Goal: Information Seeking & Learning: Check status

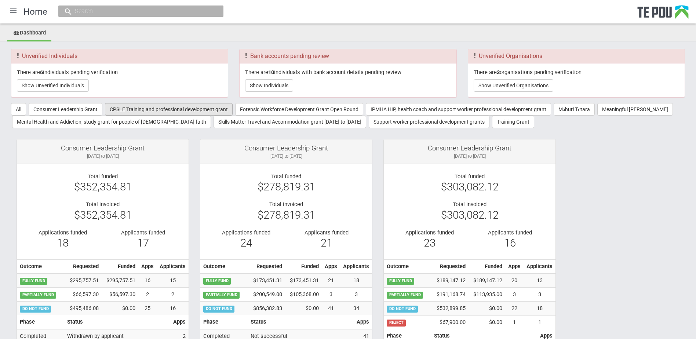
click at [161, 109] on button "CPSLE Training and professional development grant" at bounding box center [169, 109] width 128 height 12
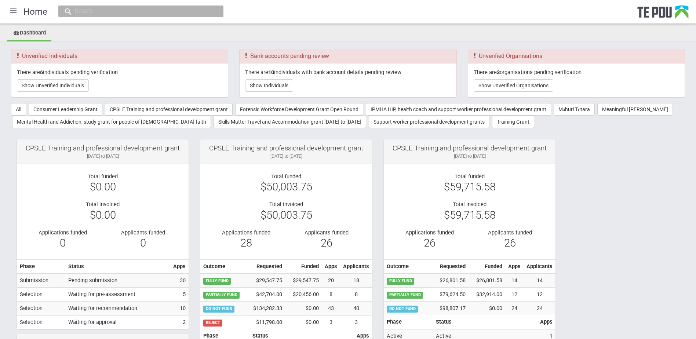
click at [12, 11] on div at bounding box center [13, 11] width 18 height 18
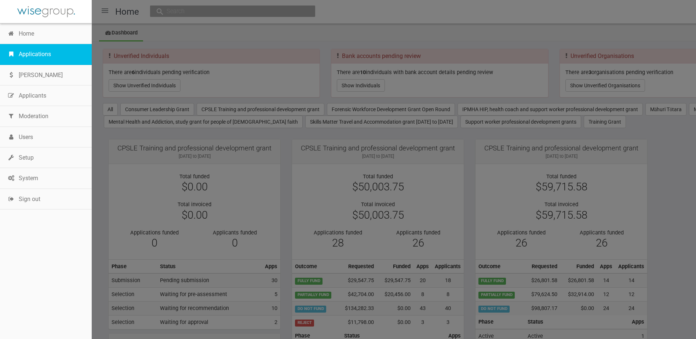
click at [16, 45] on link "Applications" at bounding box center [46, 54] width 92 height 21
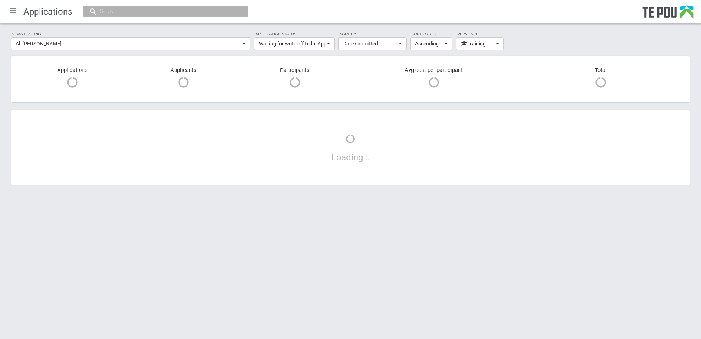
click at [14, 9] on div at bounding box center [13, 11] width 18 height 18
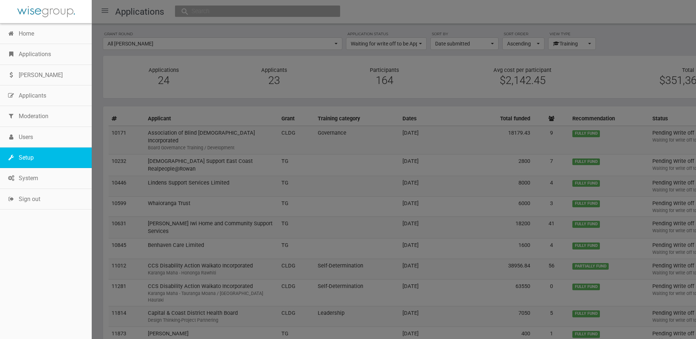
click at [36, 159] on link "Setup" at bounding box center [46, 157] width 92 height 21
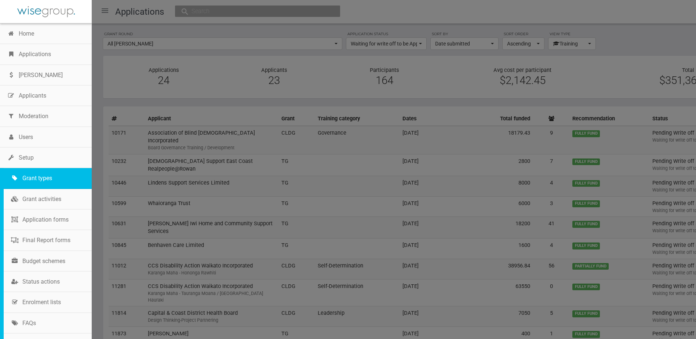
click at [39, 174] on link "Grant types" at bounding box center [48, 178] width 88 height 21
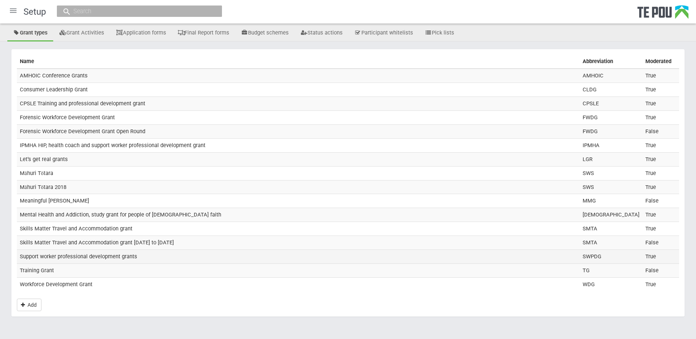
click at [78, 254] on td "Support worker professional development grants" at bounding box center [298, 257] width 563 height 14
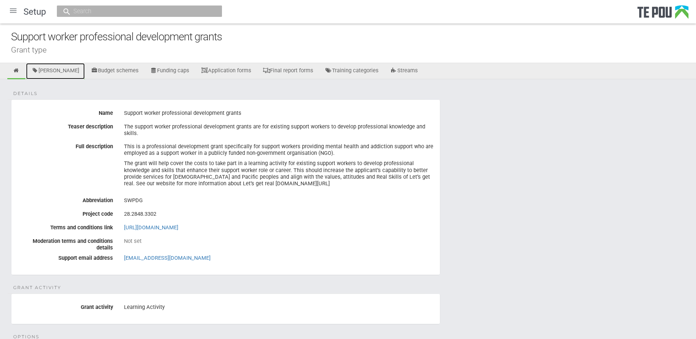
click at [57, 68] on link "[PERSON_NAME]" at bounding box center [55, 71] width 59 height 16
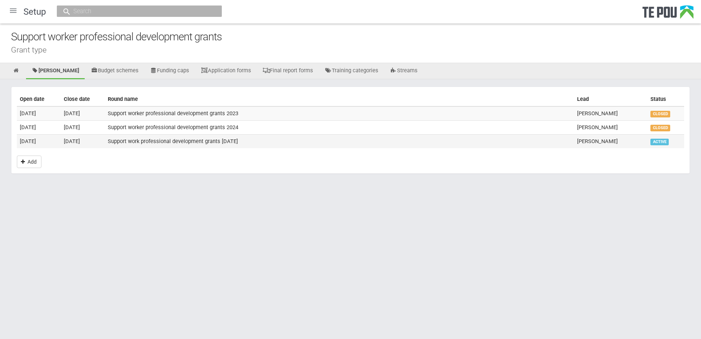
click at [167, 143] on td "Support work professional development grants [DATE]" at bounding box center [339, 141] width 469 height 14
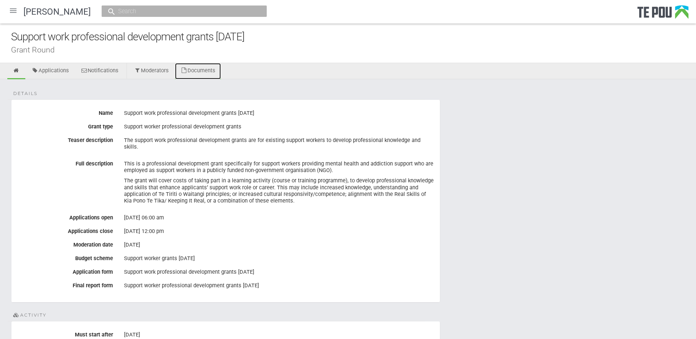
click at [208, 70] on link "Documents" at bounding box center [198, 71] width 46 height 16
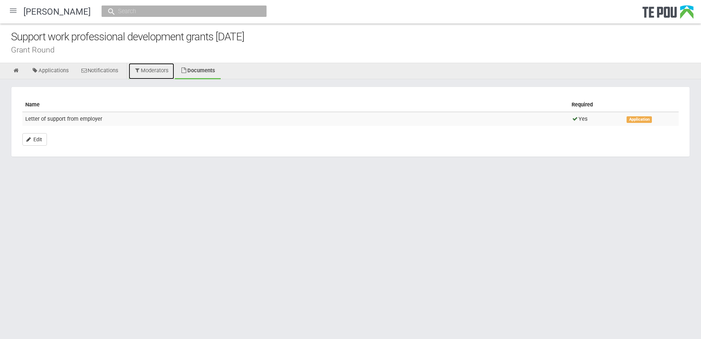
click at [155, 72] on link "Moderators" at bounding box center [152, 71] width 46 height 16
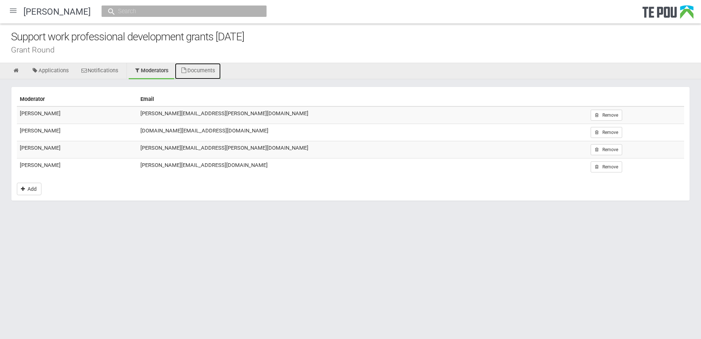
click at [201, 71] on link "Documents" at bounding box center [198, 71] width 46 height 16
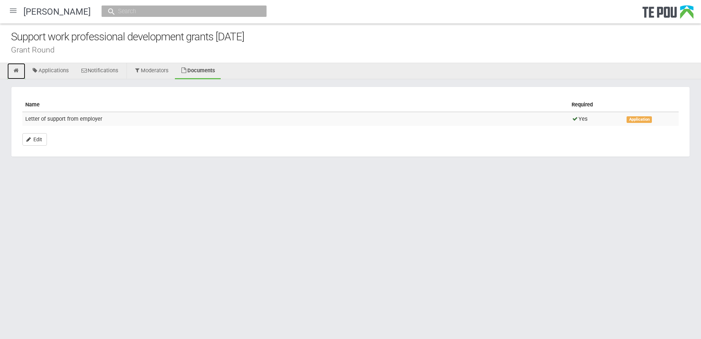
click at [18, 68] on icon at bounding box center [16, 71] width 7 height 6
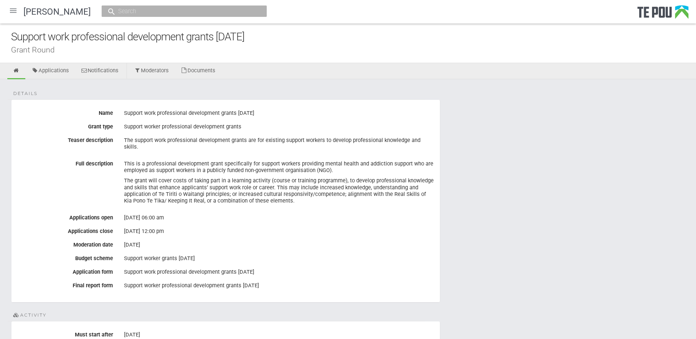
click at [12, 12] on div at bounding box center [13, 11] width 18 height 18
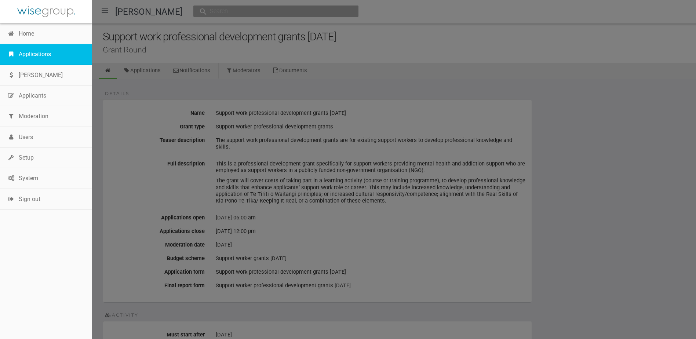
click at [17, 50] on link "Applications" at bounding box center [46, 54] width 92 height 21
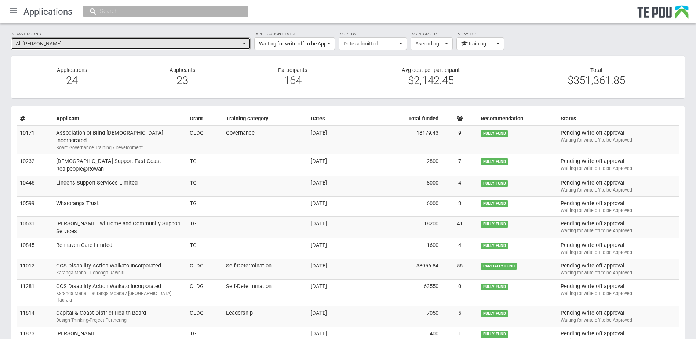
click at [229, 41] on span "All grant rounds" at bounding box center [128, 43] width 225 height 7
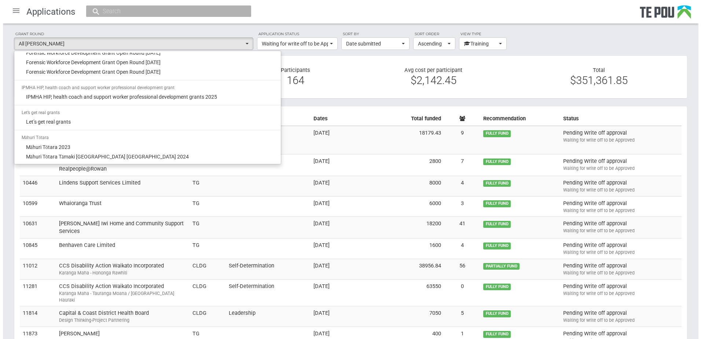
scroll to position [255, 0]
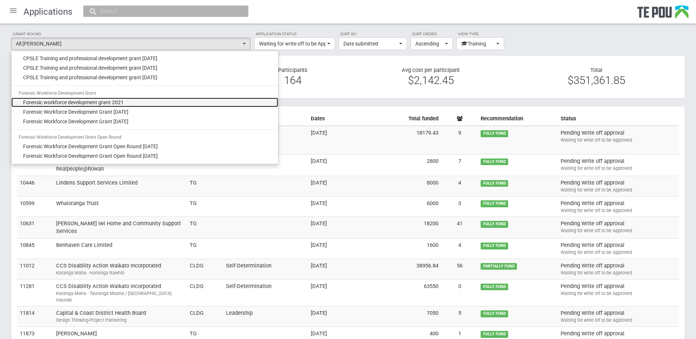
click at [116, 101] on span "Forensic workforce development grant 2021" at bounding box center [73, 102] width 100 height 7
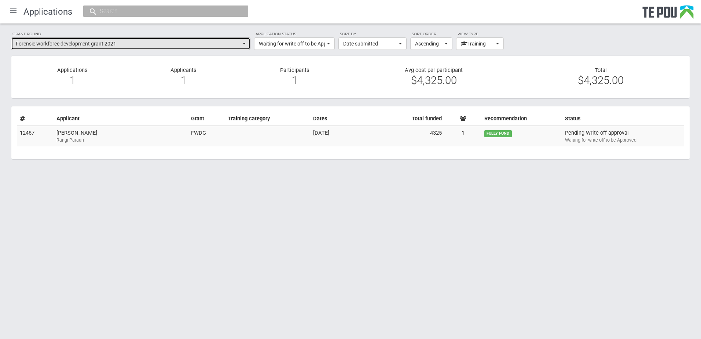
click at [142, 43] on span "Forensic workforce development grant 2021" at bounding box center [128, 43] width 225 height 7
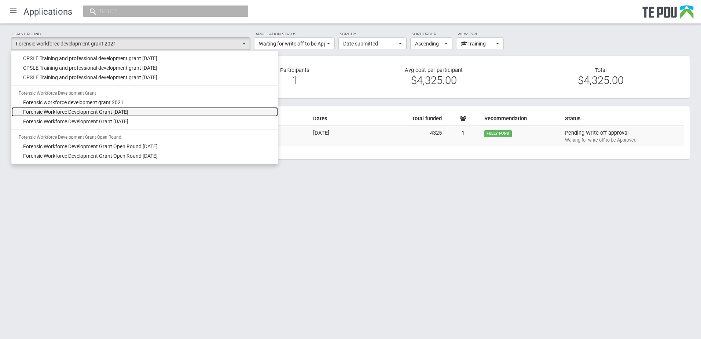
click at [118, 113] on span "Forensic Workforce Development Grant [DATE]" at bounding box center [75, 111] width 105 height 7
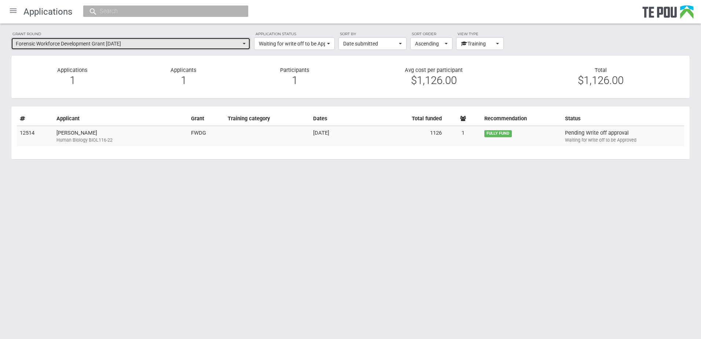
click at [118, 44] on span "Forensic Workforce Development Grant February 2022" at bounding box center [128, 43] width 225 height 7
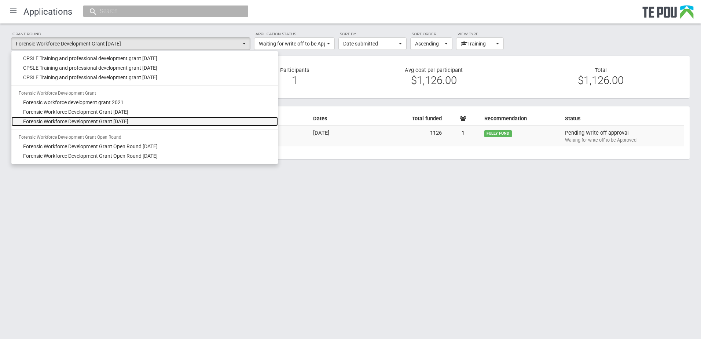
click at [111, 124] on span "Forensic Workforce Development Grant May 2022" at bounding box center [75, 121] width 105 height 7
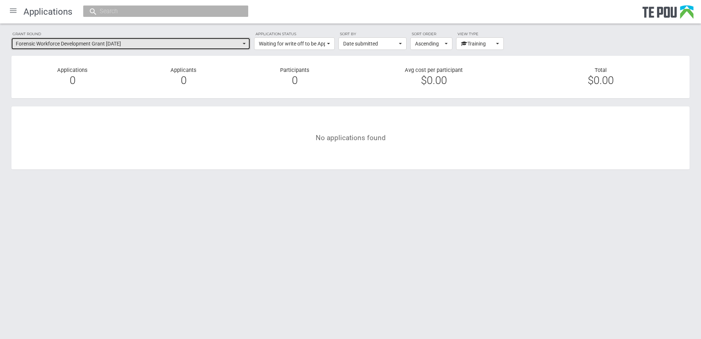
click at [169, 43] on span "Forensic Workforce Development Grant May 2022" at bounding box center [128, 43] width 225 height 7
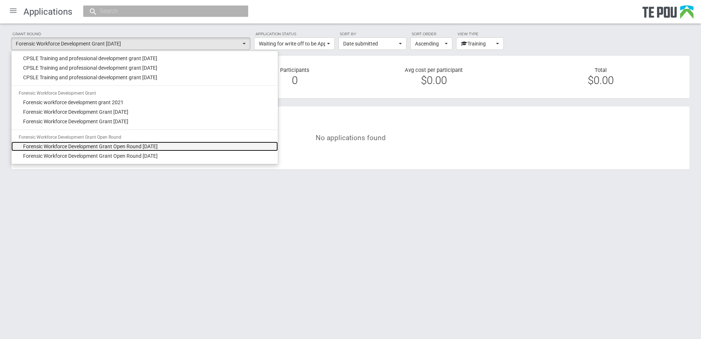
click at [106, 144] on span "Forensic Workforce Development Grant Open Round October 2022" at bounding box center [90, 146] width 135 height 7
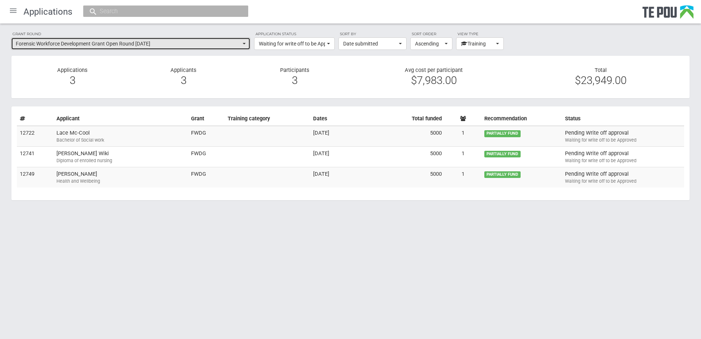
click at [99, 41] on span "Forensic Workforce Development Grant Open Round October 2022" at bounding box center [128, 43] width 225 height 7
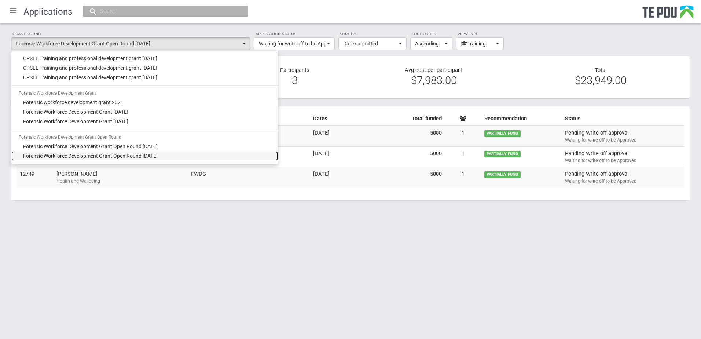
click at [99, 156] on span "Forensic Workforce Development Grant Open Round May 2023" at bounding box center [90, 155] width 135 height 7
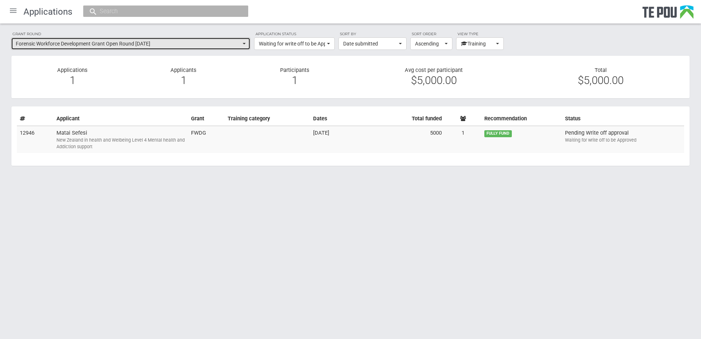
click at [167, 44] on span "Forensic Workforce Development Grant Open Round May 2023" at bounding box center [128, 43] width 225 height 7
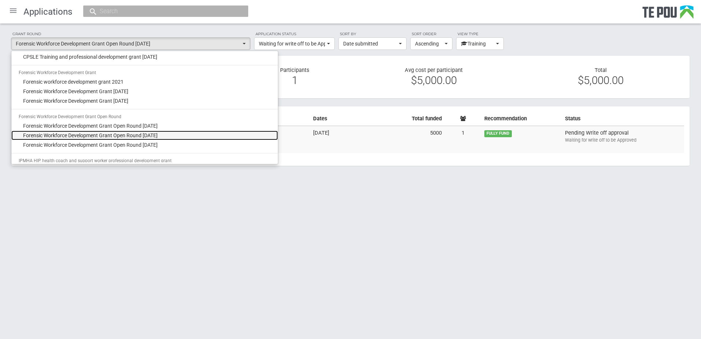
scroll to position [291, 0]
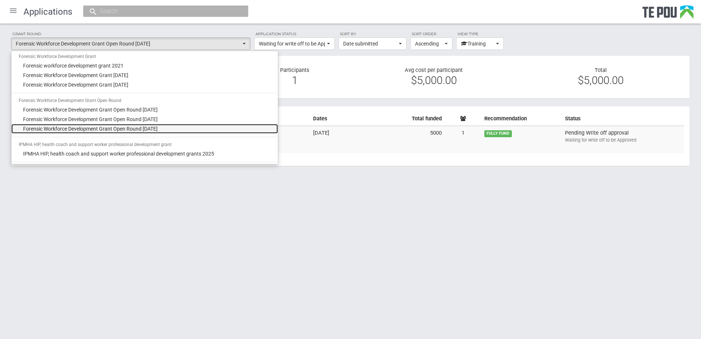
click at [158, 128] on span "Forensic Workforce Development Grant Open Round October 2023" at bounding box center [90, 128] width 135 height 7
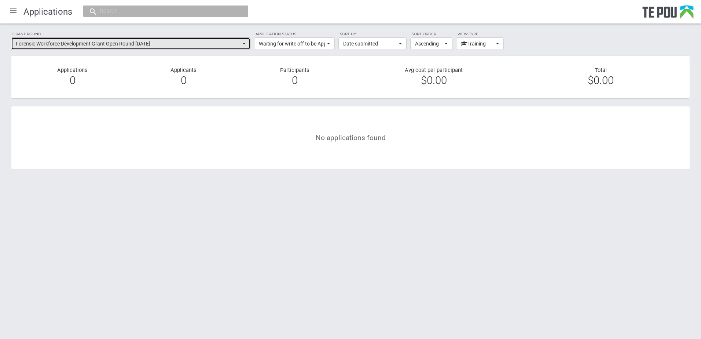
click at [182, 39] on button "Forensic Workforce Development Grant Open Round October 2023" at bounding box center [130, 43] width 239 height 12
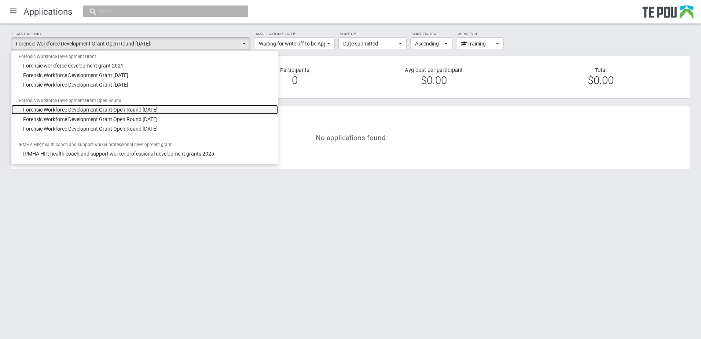
click at [131, 110] on span "Forensic Workforce Development Grant Open Round October 2022" at bounding box center [90, 109] width 135 height 7
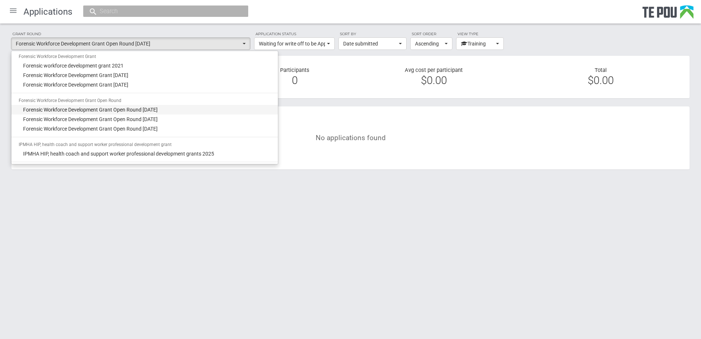
select select "44"
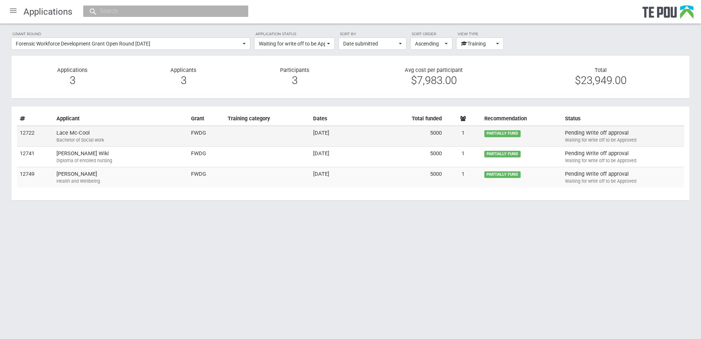
click at [352, 131] on td "08.10.2025" at bounding box center [340, 136] width 61 height 21
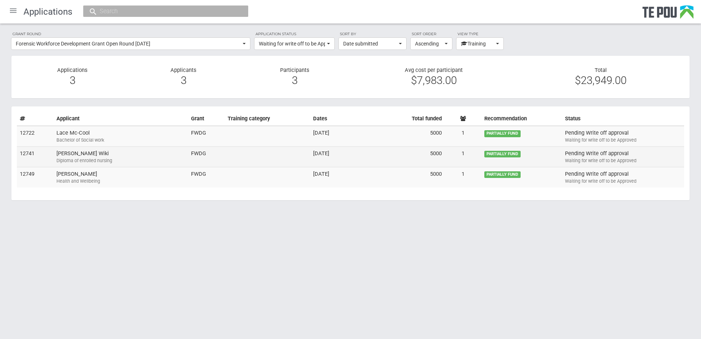
click at [140, 157] on div "Diploma of enrolled nursing" at bounding box center [120, 160] width 129 height 7
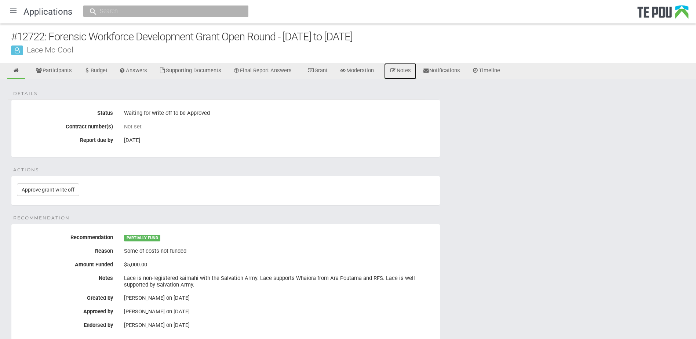
click at [413, 72] on link "Notes" at bounding box center [400, 71] width 32 height 16
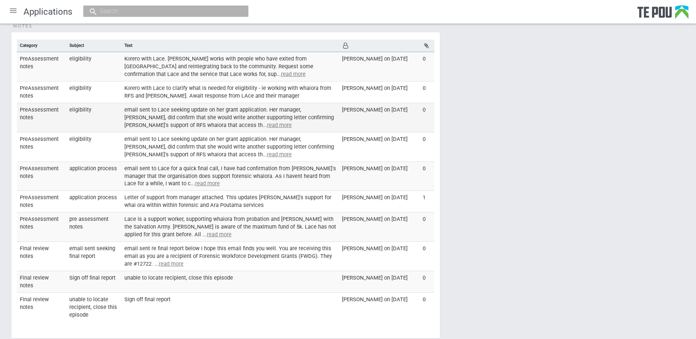
scroll to position [14, 0]
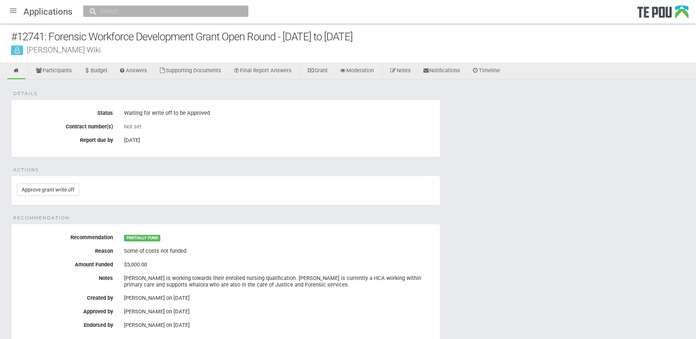
click at [12, 12] on div at bounding box center [13, 11] width 18 height 18
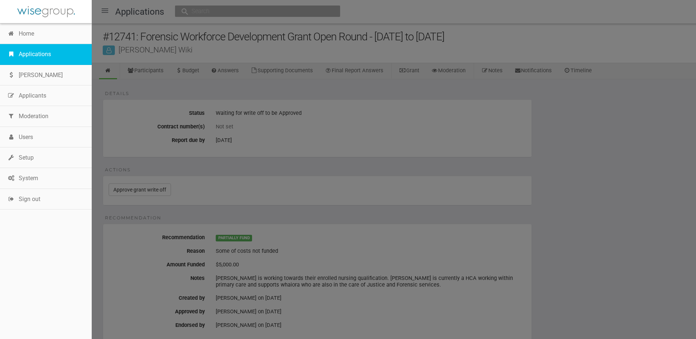
click at [16, 48] on link "Applications" at bounding box center [46, 54] width 92 height 21
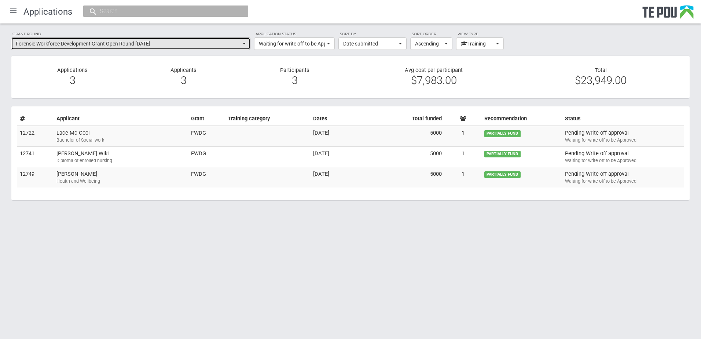
click at [228, 43] on span "Forensic Workforce Development Grant Open Round October 2022" at bounding box center [128, 43] width 225 height 7
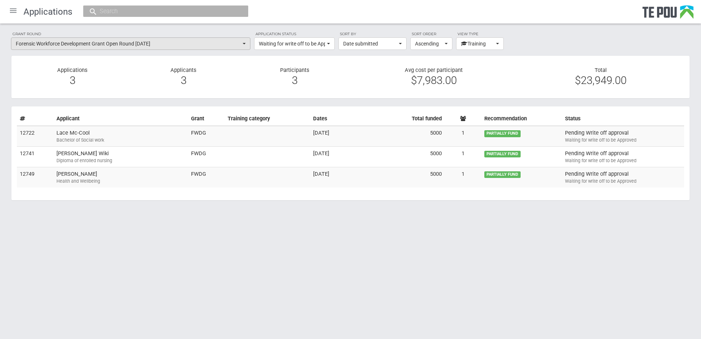
scroll to position [293, 0]
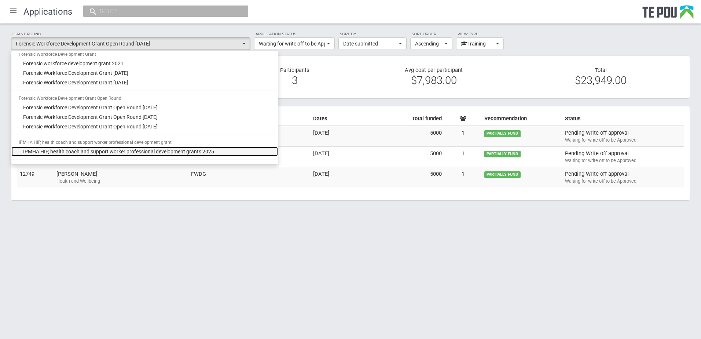
click at [191, 152] on span "IPMHA HIP, health coach and support worker professional development grants 2025" at bounding box center [118, 151] width 191 height 7
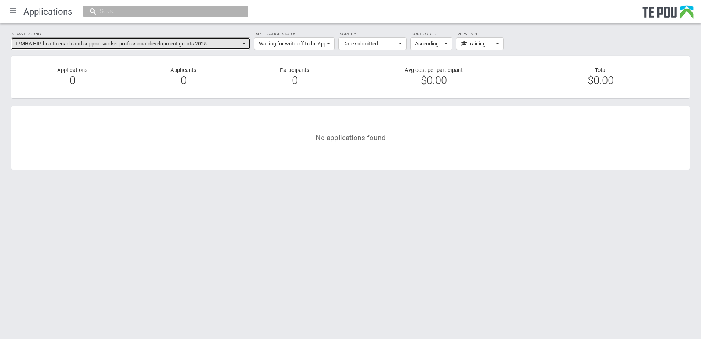
click at [164, 42] on span "IPMHA HIP, health coach and support worker professional development grants 2025" at bounding box center [128, 43] width 225 height 7
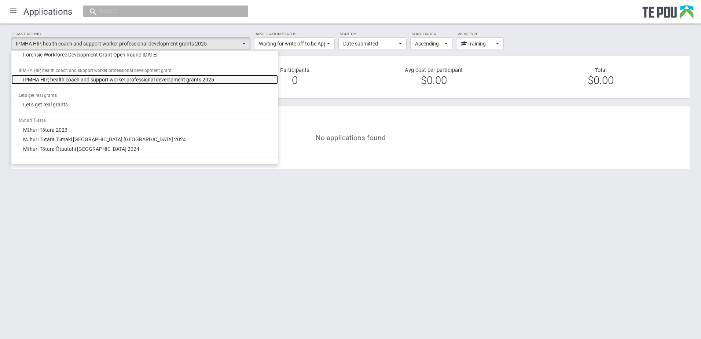
scroll to position [367, 0]
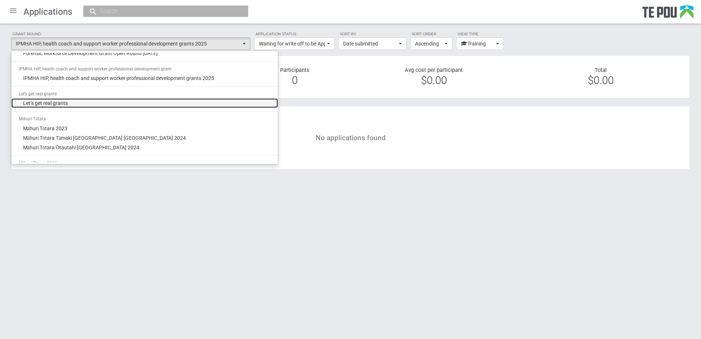
click at [83, 99] on link "Let’s get real grants" at bounding box center [144, 103] width 267 height 10
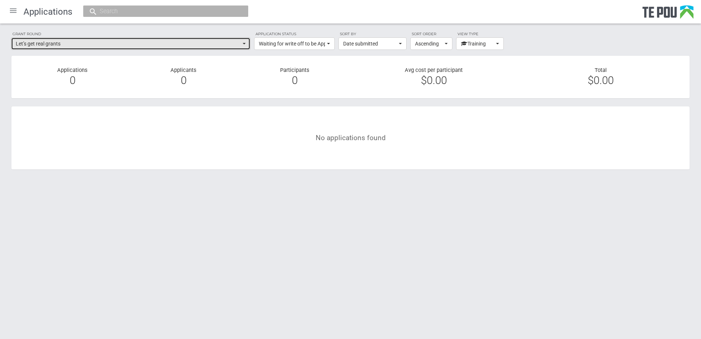
click at [224, 46] on span "Let’s get real grants" at bounding box center [128, 43] width 225 height 7
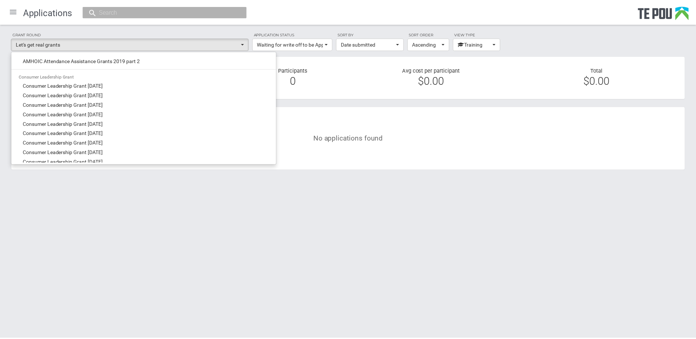
scroll to position [0, 0]
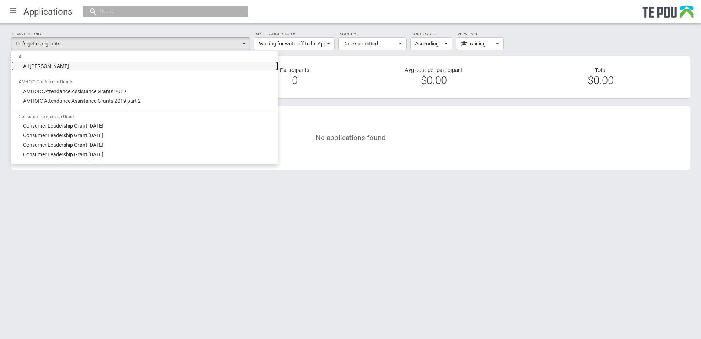
click at [46, 66] on span "All grant rounds" at bounding box center [46, 65] width 46 height 7
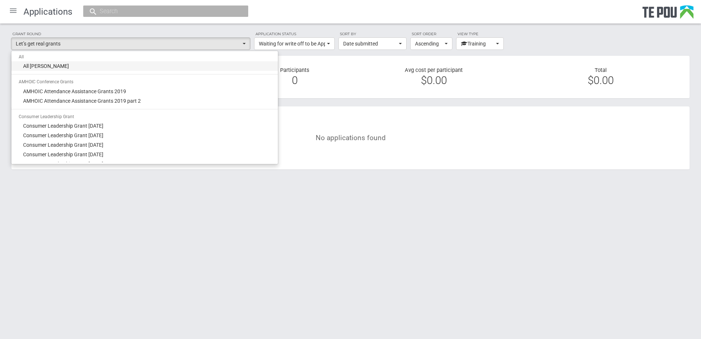
select select "-1"
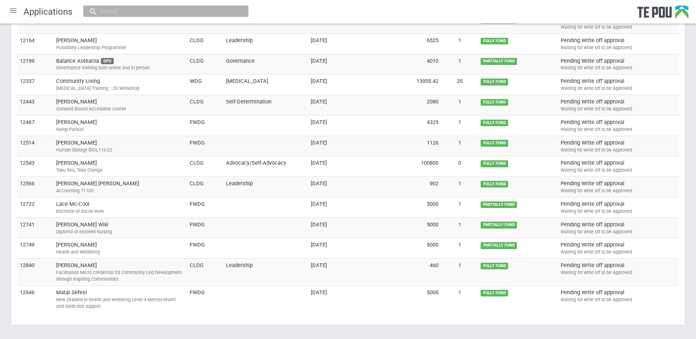
scroll to position [346, 0]
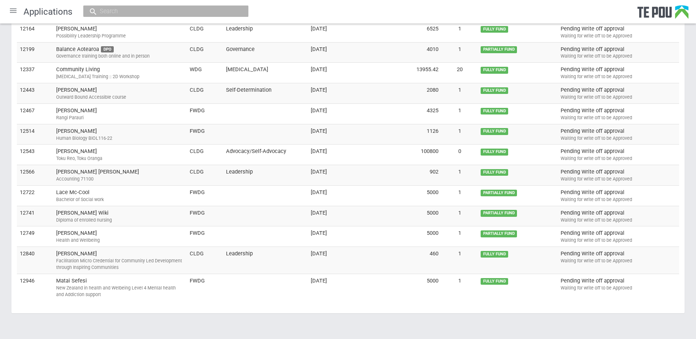
click at [178, 321] on body "Home Applications Grant rounds Applicants Organisations Individuals Moderation …" at bounding box center [348, 0] width 696 height 692
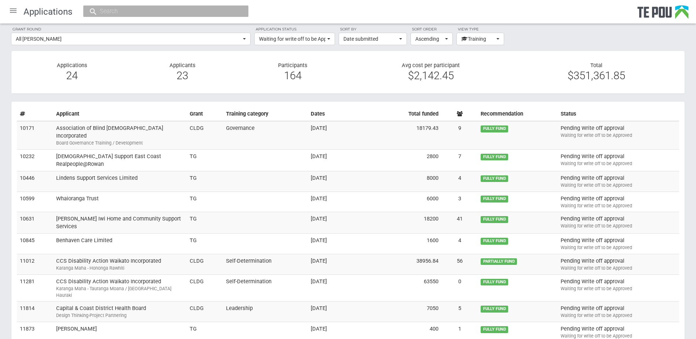
scroll to position [0, 0]
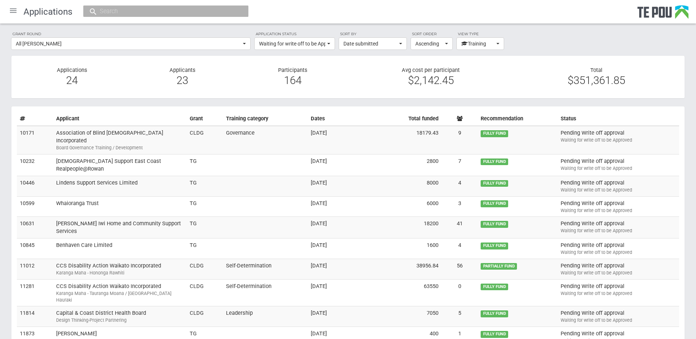
click at [126, 7] on div at bounding box center [165, 11] width 165 height 11
click at [124, 11] on input "text" at bounding box center [162, 11] width 129 height 8
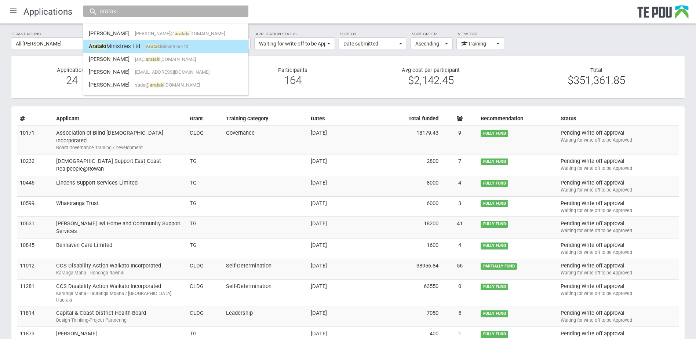
type input "arataki"
click at [120, 43] on link "Arataki Ministries Ltd Arataki MinistriesLtd" at bounding box center [166, 46] width 154 height 11
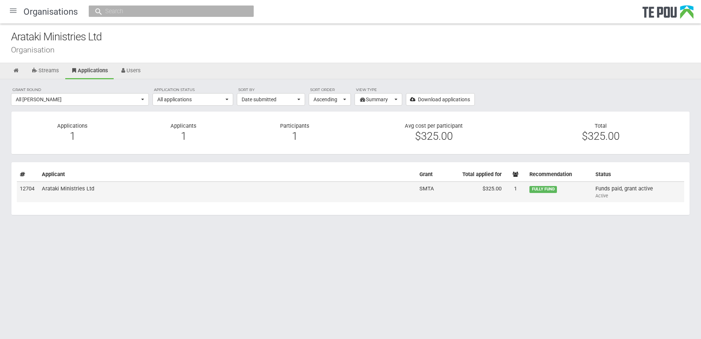
click at [126, 193] on td "Arataki Ministries Ltd" at bounding box center [228, 192] width 378 height 21
click at [18, 69] on icon at bounding box center [16, 71] width 7 height 6
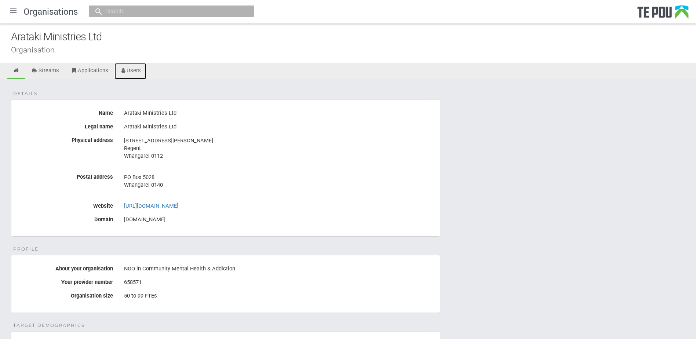
click at [125, 69] on icon at bounding box center [123, 71] width 7 height 6
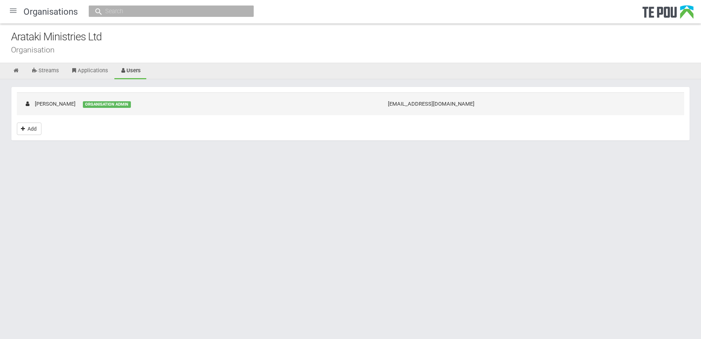
click at [210, 107] on td "[PERSON_NAME] ORGANISATION ADMIN" at bounding box center [199, 103] width 364 height 22
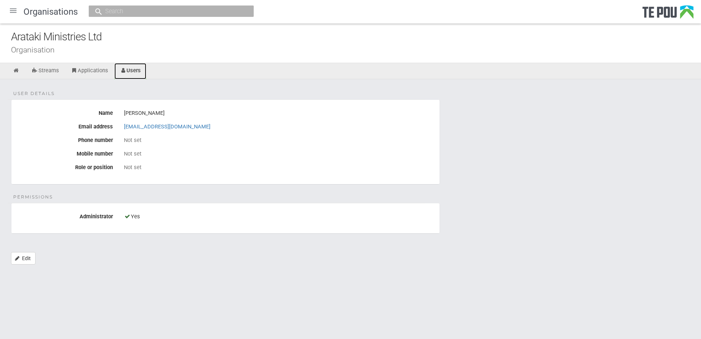
click at [133, 73] on link "Users" at bounding box center [130, 71] width 32 height 16
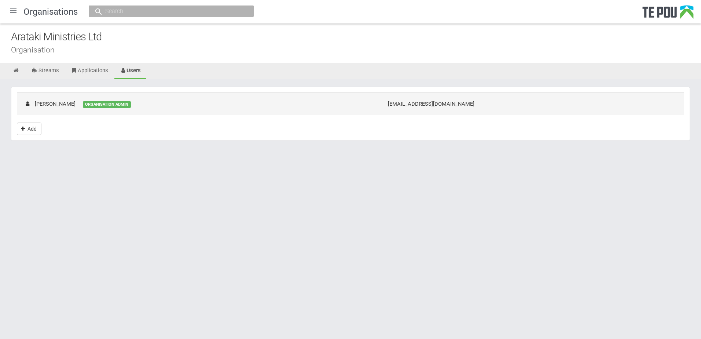
click at [152, 104] on td "Jan McCarron ORGANISATION ADMIN" at bounding box center [199, 103] width 364 height 22
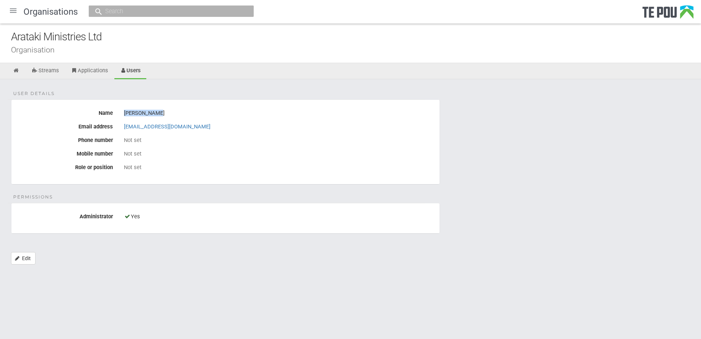
click at [124, 113] on div "[PERSON_NAME]" at bounding box center [279, 113] width 310 height 12
click at [14, 10] on div at bounding box center [13, 11] width 18 height 18
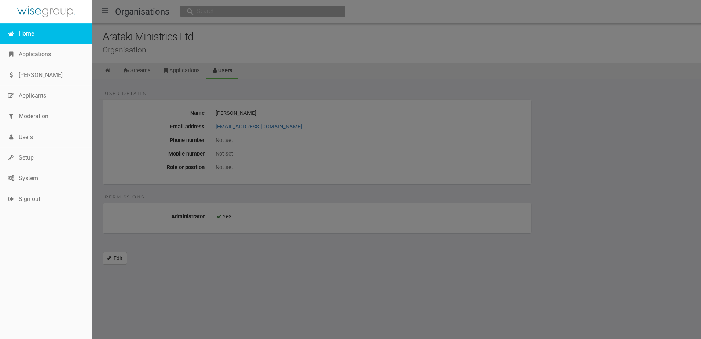
click at [16, 35] on link "Home" at bounding box center [46, 33] width 92 height 21
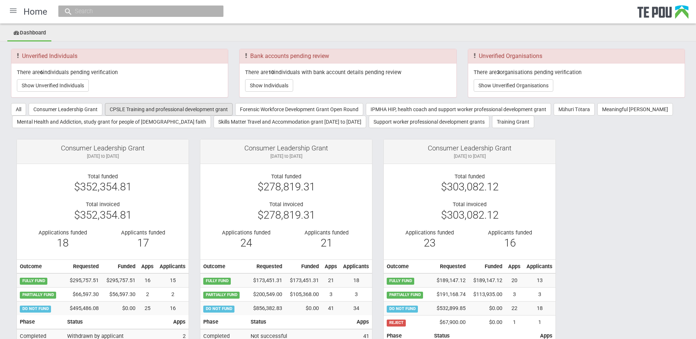
click at [160, 107] on button "CPSLE Training and professional development grant" at bounding box center [169, 109] width 128 height 12
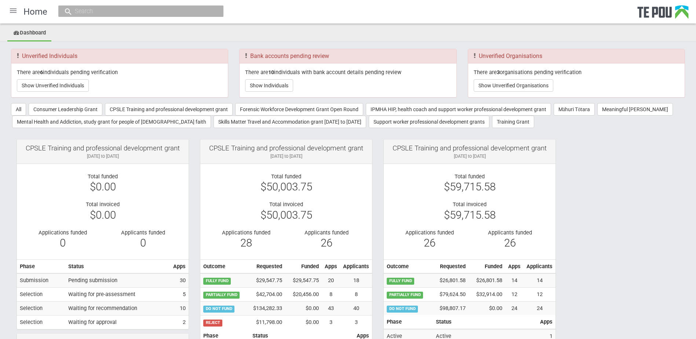
click at [12, 10] on div at bounding box center [13, 11] width 18 height 18
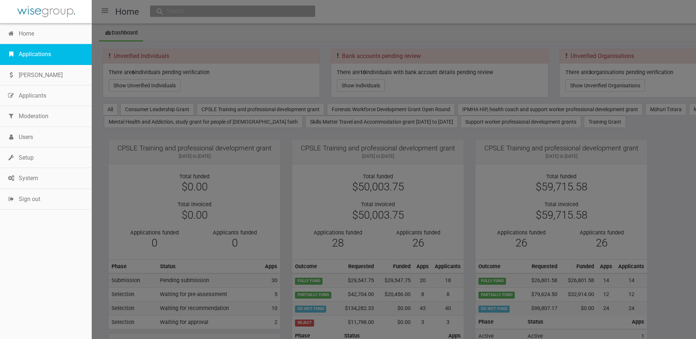
click at [28, 55] on link "Applications" at bounding box center [46, 54] width 92 height 21
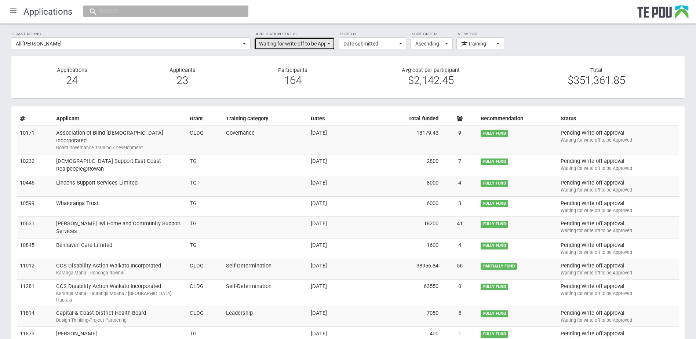
click at [292, 43] on span "Waiting for write off to be Approved" at bounding box center [292, 43] width 66 height 7
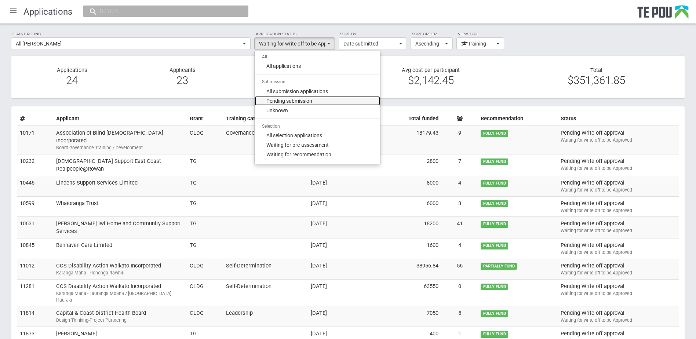
click at [296, 100] on span "Pending submission" at bounding box center [289, 100] width 46 height 7
select select "1"
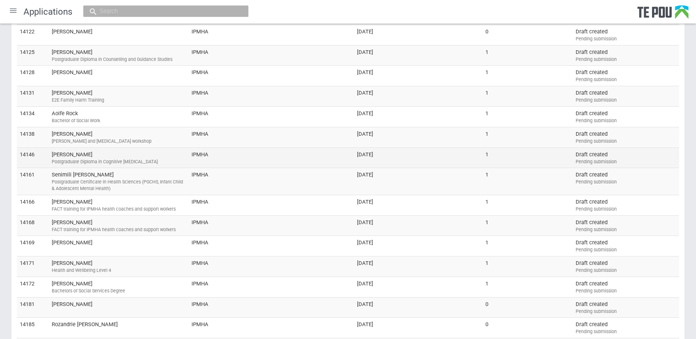
scroll to position [1430, 0]
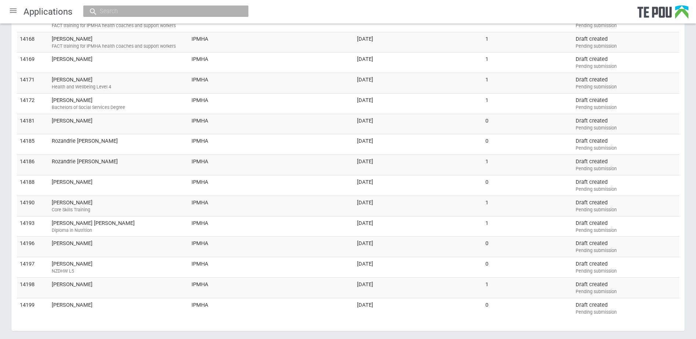
click at [17, 8] on div at bounding box center [13, 11] width 18 height 18
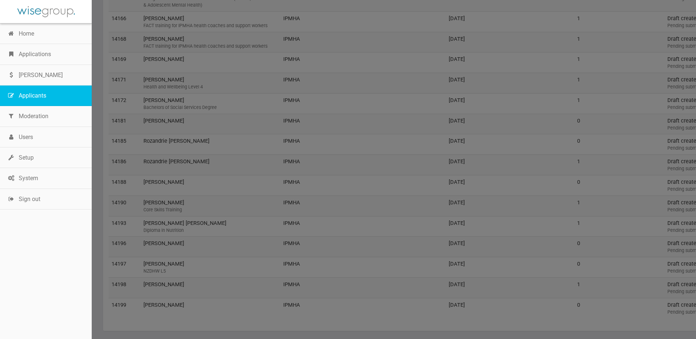
click at [30, 93] on link "Applicants" at bounding box center [46, 95] width 92 height 21
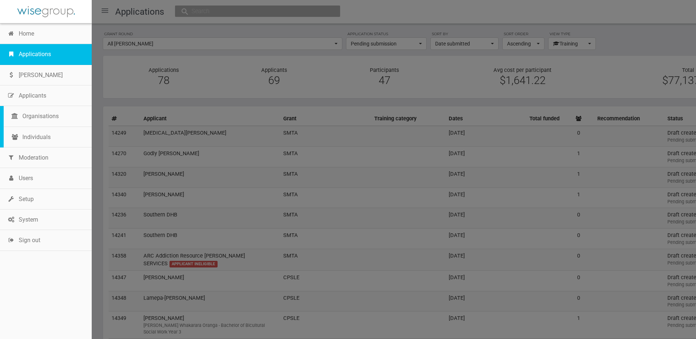
click at [43, 57] on link "Applications" at bounding box center [46, 54] width 92 height 21
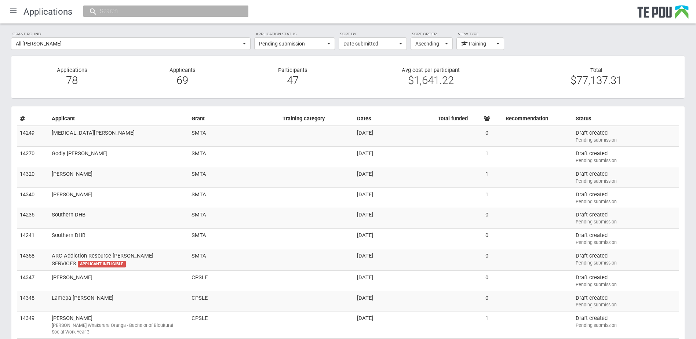
click at [14, 12] on div at bounding box center [13, 11] width 18 height 18
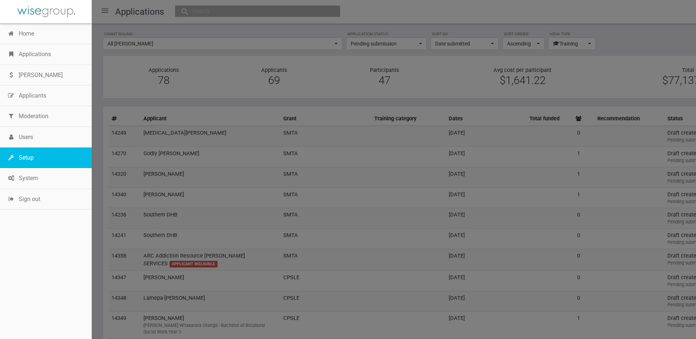
click at [32, 162] on link "Setup" at bounding box center [46, 157] width 92 height 21
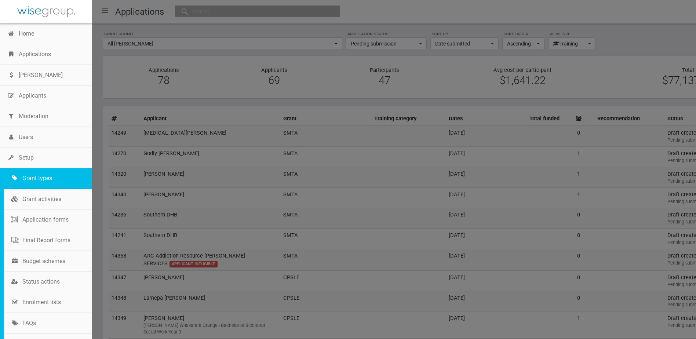
click at [35, 176] on link "Grant types" at bounding box center [48, 178] width 88 height 21
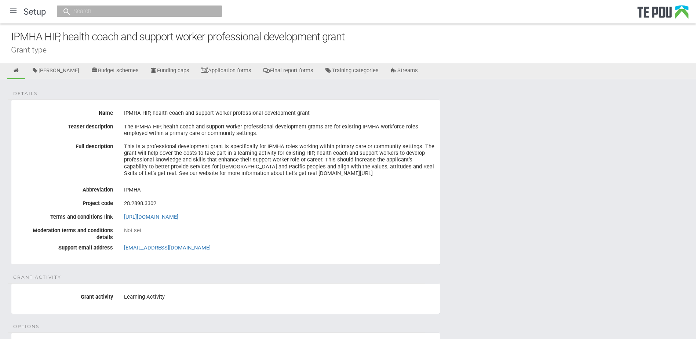
click at [58, 71] on link "[PERSON_NAME]" at bounding box center [55, 71] width 59 height 16
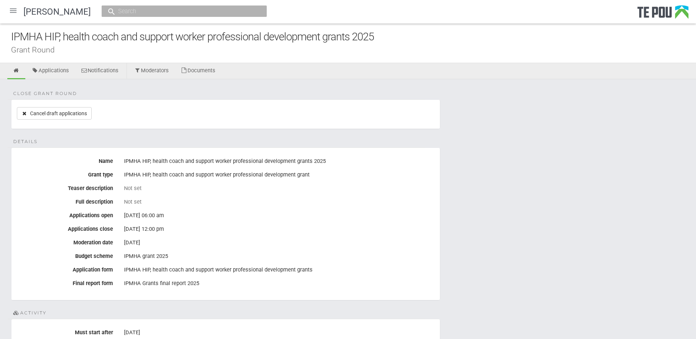
click at [14, 9] on div at bounding box center [13, 11] width 18 height 18
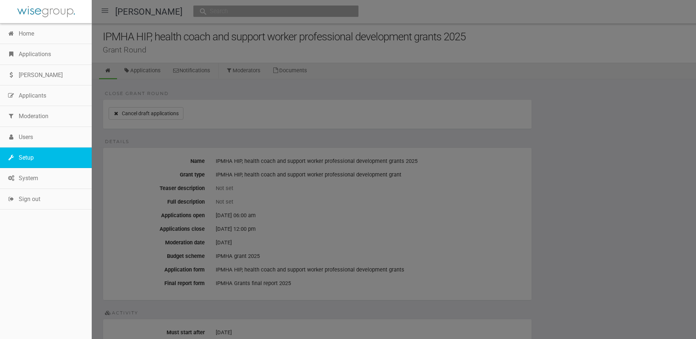
click at [24, 156] on link "Setup" at bounding box center [46, 157] width 92 height 21
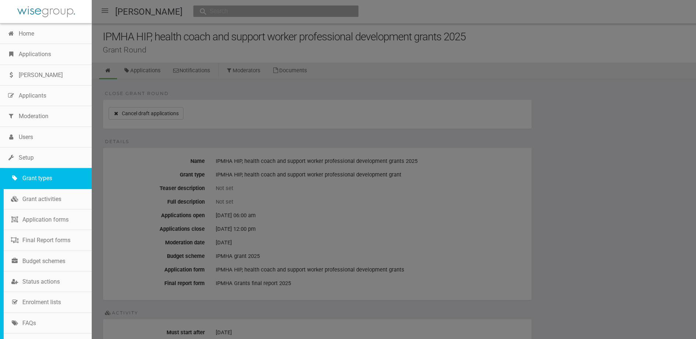
click at [30, 179] on link "Grant types" at bounding box center [48, 178] width 88 height 21
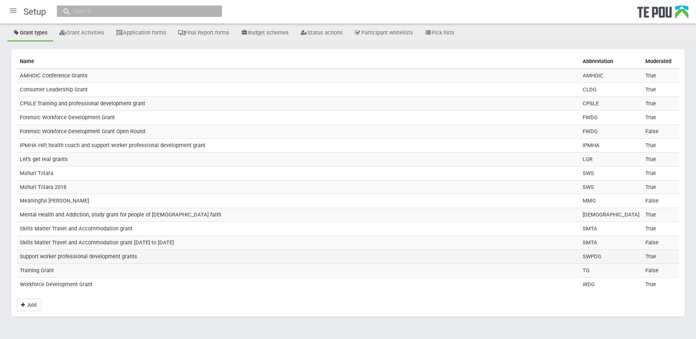
click at [83, 254] on td "Support worker professional development grants" at bounding box center [298, 257] width 563 height 14
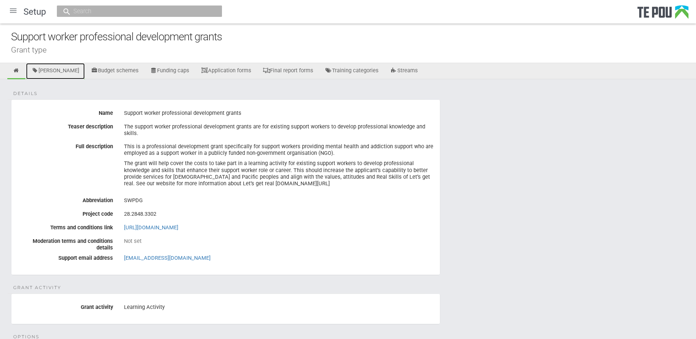
click at [56, 69] on link "[PERSON_NAME]" at bounding box center [55, 71] width 59 height 16
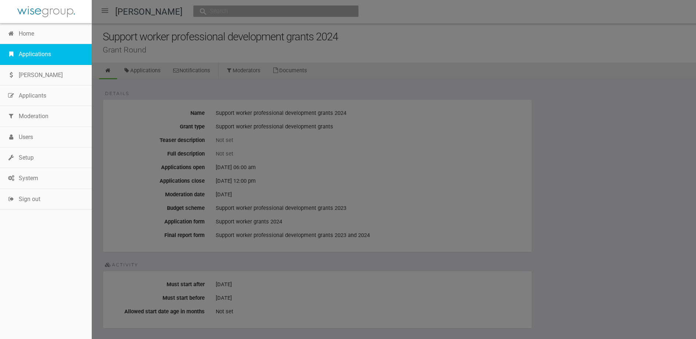
click at [22, 47] on link "Applications" at bounding box center [46, 54] width 92 height 21
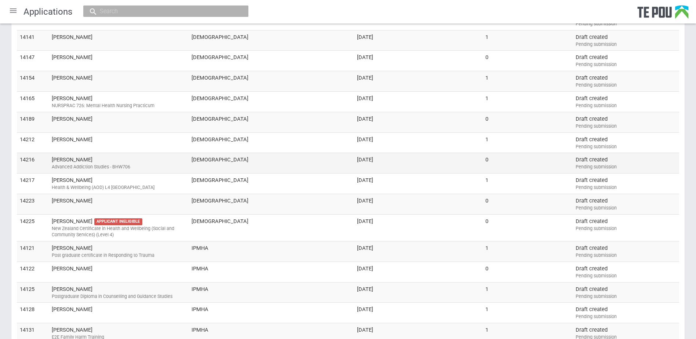
scroll to position [1027, 0]
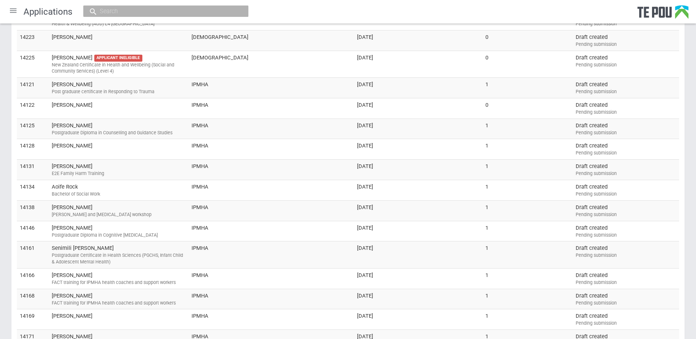
scroll to position [954, 0]
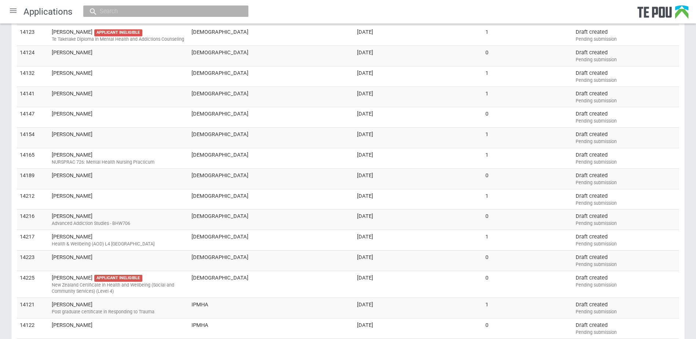
click at [12, 11] on div at bounding box center [13, 11] width 18 height 18
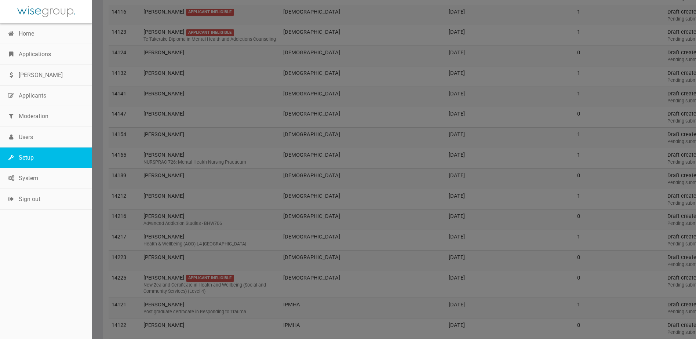
click at [37, 160] on link "Setup" at bounding box center [46, 157] width 92 height 21
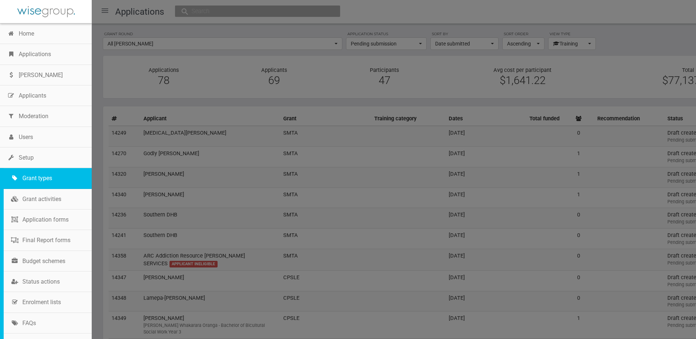
click at [39, 182] on link "Grant types" at bounding box center [48, 178] width 88 height 21
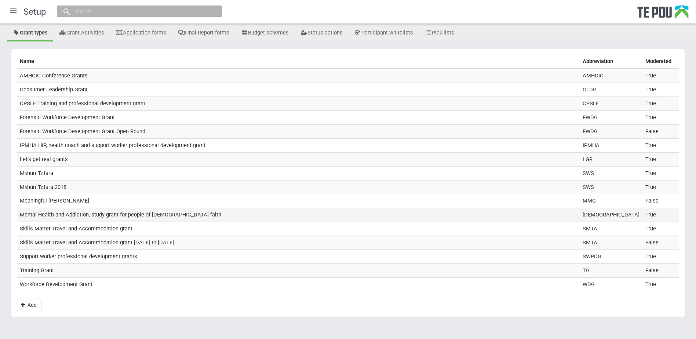
click at [56, 214] on td "Mental Health and Addiction, study grant for people of [DEMOGRAPHIC_DATA] faith" at bounding box center [298, 215] width 563 height 14
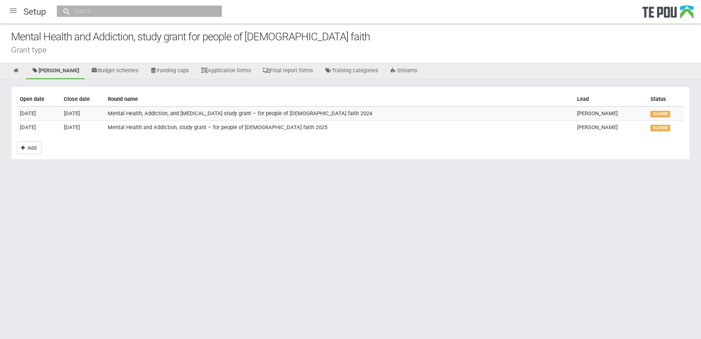
click at [71, 131] on td "20 Mar 2025" at bounding box center [83, 127] width 44 height 14
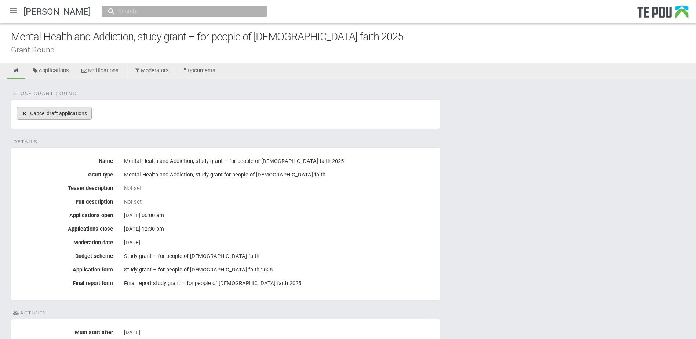
click at [64, 114] on link "Cancel draft applications" at bounding box center [54, 113] width 75 height 12
click at [11, 7] on div at bounding box center [13, 11] width 18 height 18
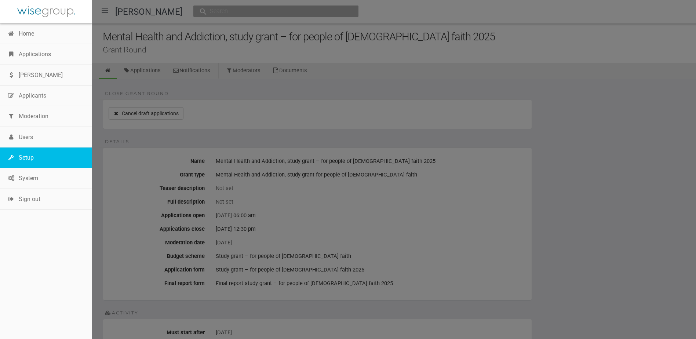
click at [27, 163] on link "Setup" at bounding box center [46, 157] width 92 height 21
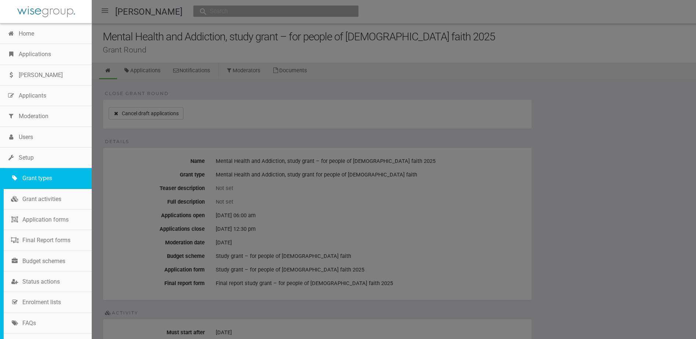
click at [31, 179] on link "Grant types" at bounding box center [48, 178] width 88 height 21
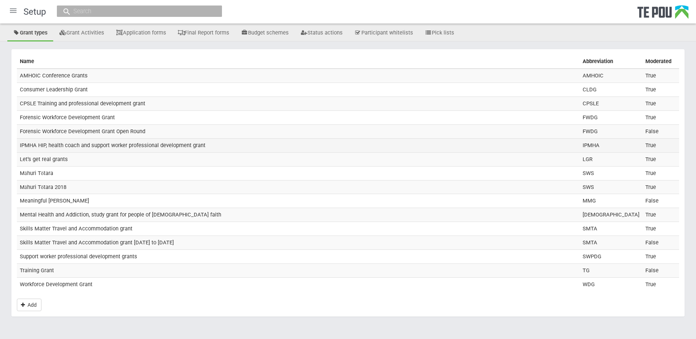
click at [55, 145] on td "IPMHA HIP, health coach and support worker professional development grant" at bounding box center [298, 145] width 563 height 14
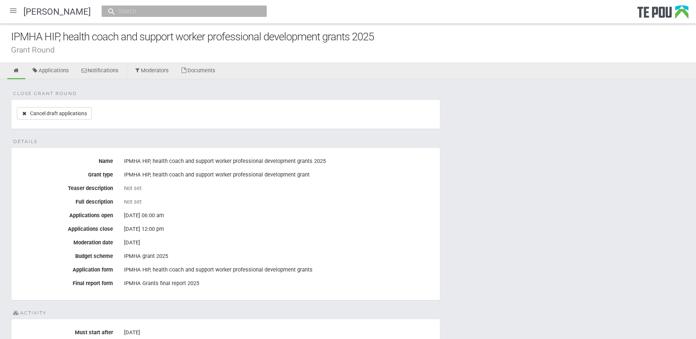
click at [10, 11] on div at bounding box center [13, 11] width 18 height 18
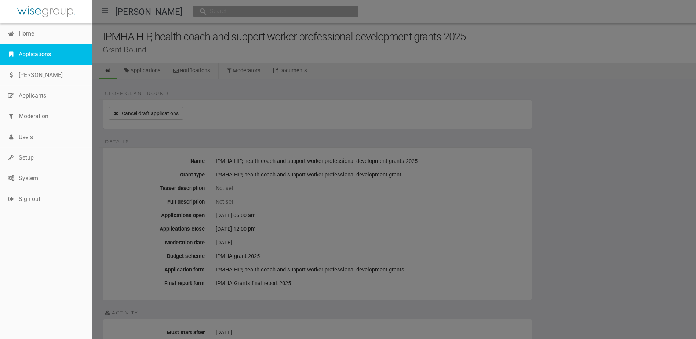
click at [18, 51] on link "Applications" at bounding box center [46, 54] width 92 height 21
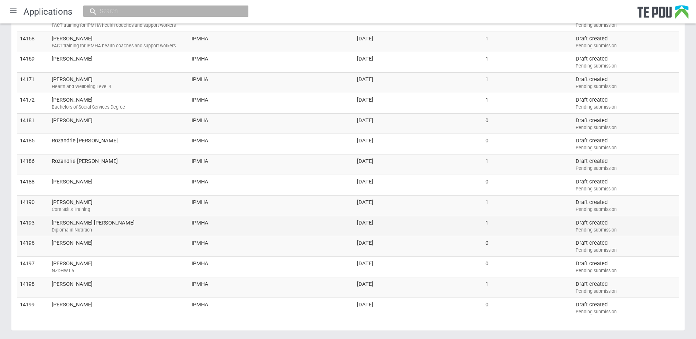
scroll to position [1469, 0]
